Goal: Task Accomplishment & Management: Use online tool/utility

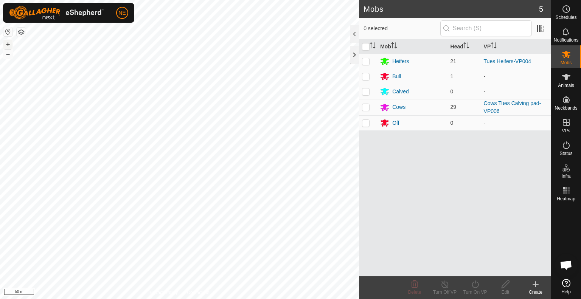
click at [9, 42] on button "+" at bounding box center [7, 44] width 9 height 9
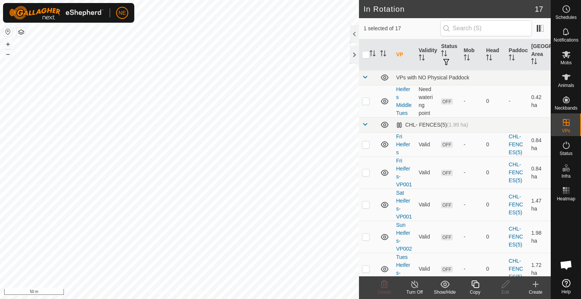
click at [477, 287] on icon at bounding box center [475, 284] width 9 height 9
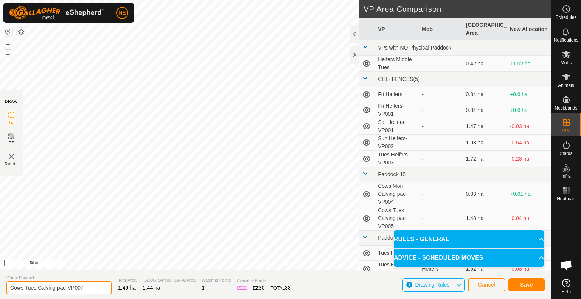
click at [37, 289] on input "Cows Tues Calving pad-VP007" at bounding box center [59, 287] width 106 height 13
type input "Cows Wed Calving pad-VP007"
click at [529, 284] on span "Save" at bounding box center [526, 285] width 13 height 6
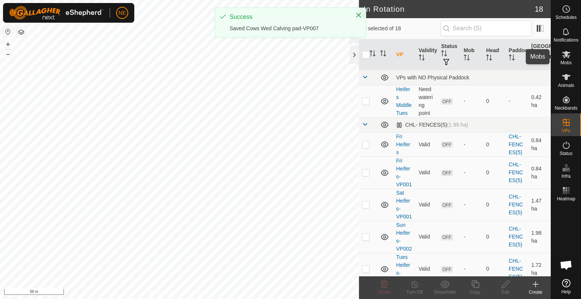
click at [569, 58] on icon at bounding box center [566, 54] width 9 height 9
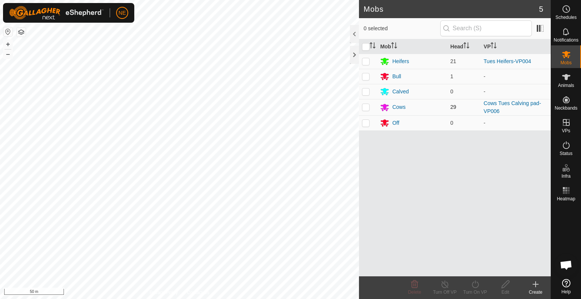
click at [365, 109] on p-checkbox at bounding box center [366, 107] width 8 height 6
checkbox input "true"
click at [478, 287] on icon at bounding box center [475, 284] width 9 height 9
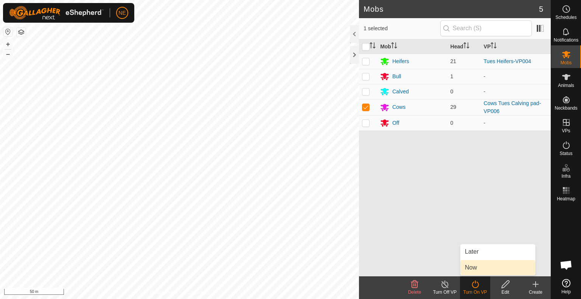
click at [473, 273] on link "Now" at bounding box center [497, 267] width 75 height 15
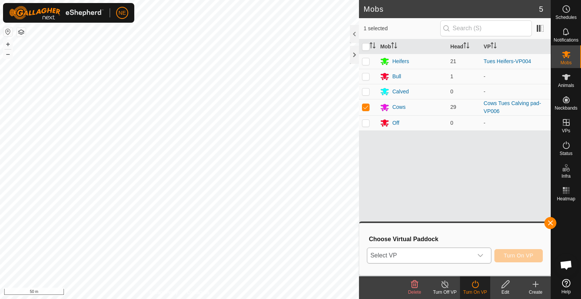
click at [483, 257] on icon "dropdown trigger" at bounding box center [480, 256] width 6 height 6
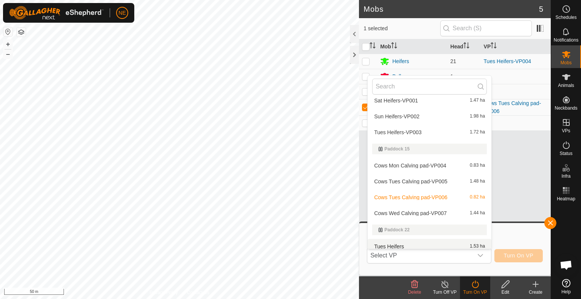
scroll to position [92, 0]
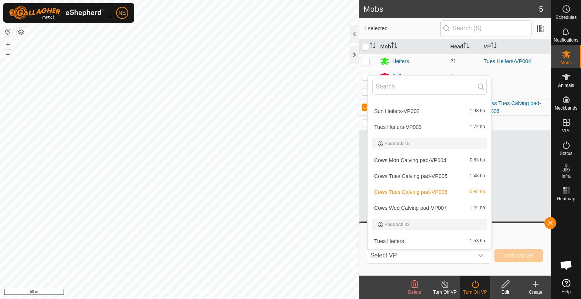
click at [428, 210] on li "Cows Wed Calving pad-VP007 1.44 ha" at bounding box center [430, 208] width 124 height 15
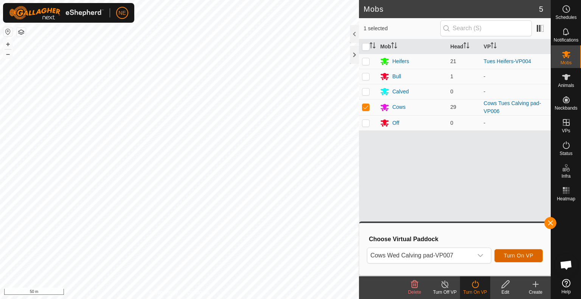
click at [508, 255] on span "Turn On VP" at bounding box center [519, 256] width 30 height 6
